Goal: Obtain resource: Download file/media

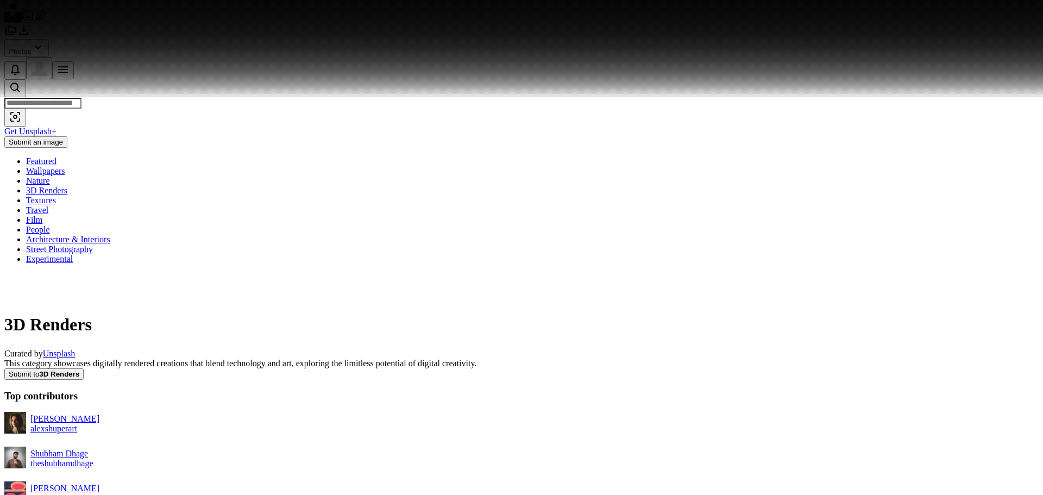
scroll to position [118, 0]
